Goal: Task Accomplishment & Management: Manage account settings

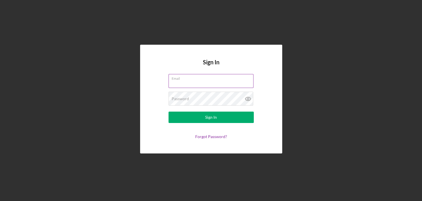
type input "[EMAIL_ADDRESS][DOMAIN_NAME]"
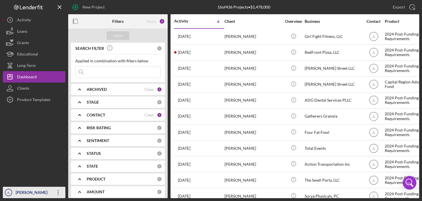
click at [24, 193] on div "[PERSON_NAME]" at bounding box center [32, 193] width 37 height 13
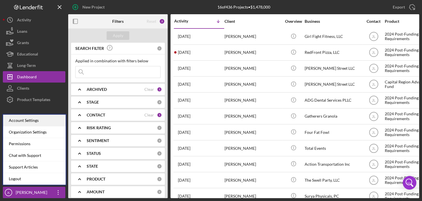
click at [38, 122] on div "Account Settings" at bounding box center [34, 121] width 63 height 12
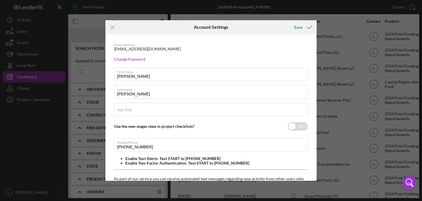
click at [171, 47] on div "Email Address [EMAIL_ADDRESS][DOMAIN_NAME]" at bounding box center [211, 47] width 194 height 9
click at [166, 50] on div "Email Address [EMAIL_ADDRESS][DOMAIN_NAME]" at bounding box center [211, 47] width 194 height 9
click at [125, 50] on div "[EMAIL_ADDRESS][DOMAIN_NAME]" at bounding box center [147, 49] width 67 height 5
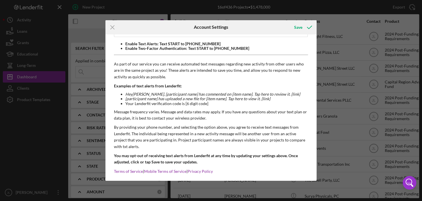
scroll to position [119, 0]
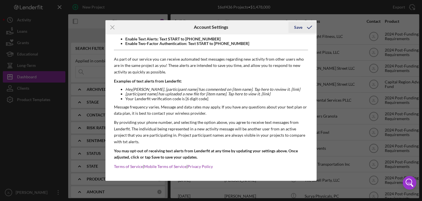
click at [300, 26] on div "Save" at bounding box center [298, 27] width 8 height 11
click at [113, 29] on icon "Icon/Menu Close" at bounding box center [112, 27] width 14 height 14
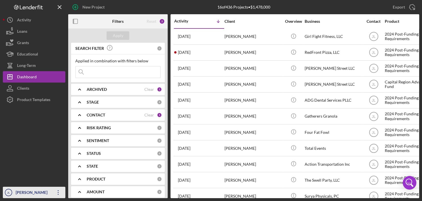
click at [57, 192] on icon "Icon/Overflow" at bounding box center [58, 192] width 14 height 14
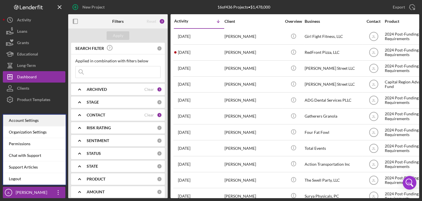
click at [37, 120] on div "Account Settings" at bounding box center [34, 121] width 63 height 12
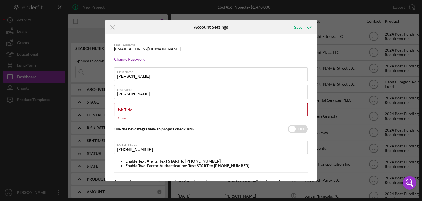
click at [121, 51] on div "[EMAIL_ADDRESS][DOMAIN_NAME]" at bounding box center [147, 49] width 67 height 5
click at [111, 28] on line at bounding box center [113, 27] width 4 height 4
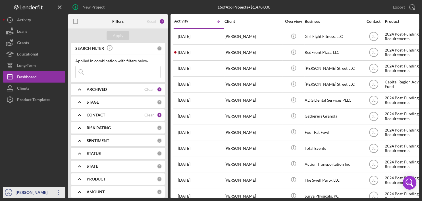
click at [54, 192] on icon "Icon/Overflow" at bounding box center [58, 192] width 14 height 14
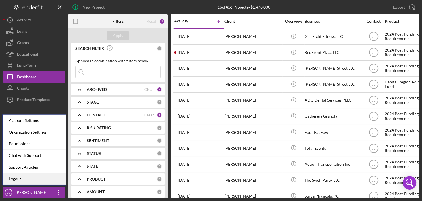
click at [28, 178] on link "Logout" at bounding box center [34, 179] width 63 height 12
